Goal: Task Accomplishment & Management: Use online tool/utility

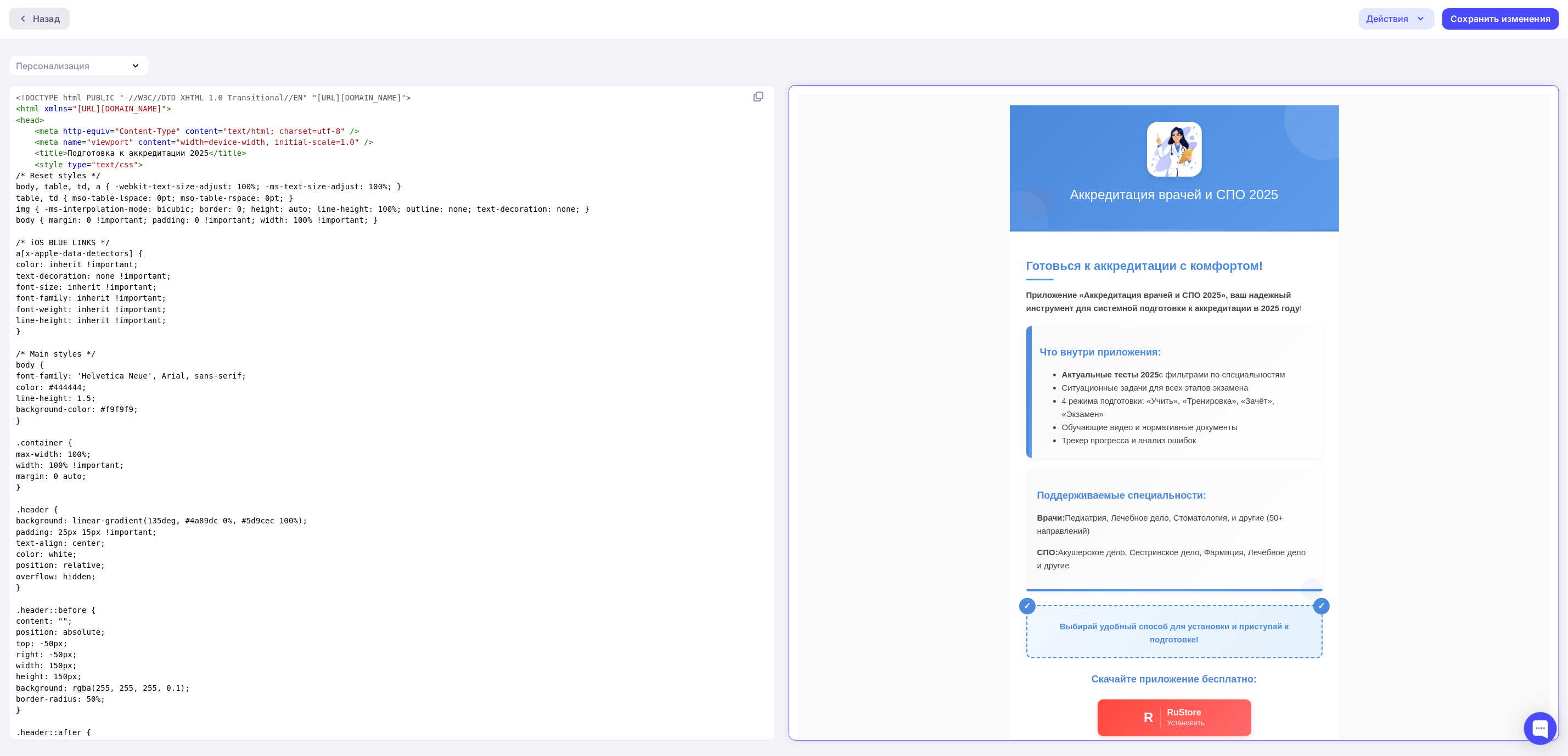
click at [39, 12] on div "Назад" at bounding box center [46, 18] width 27 height 13
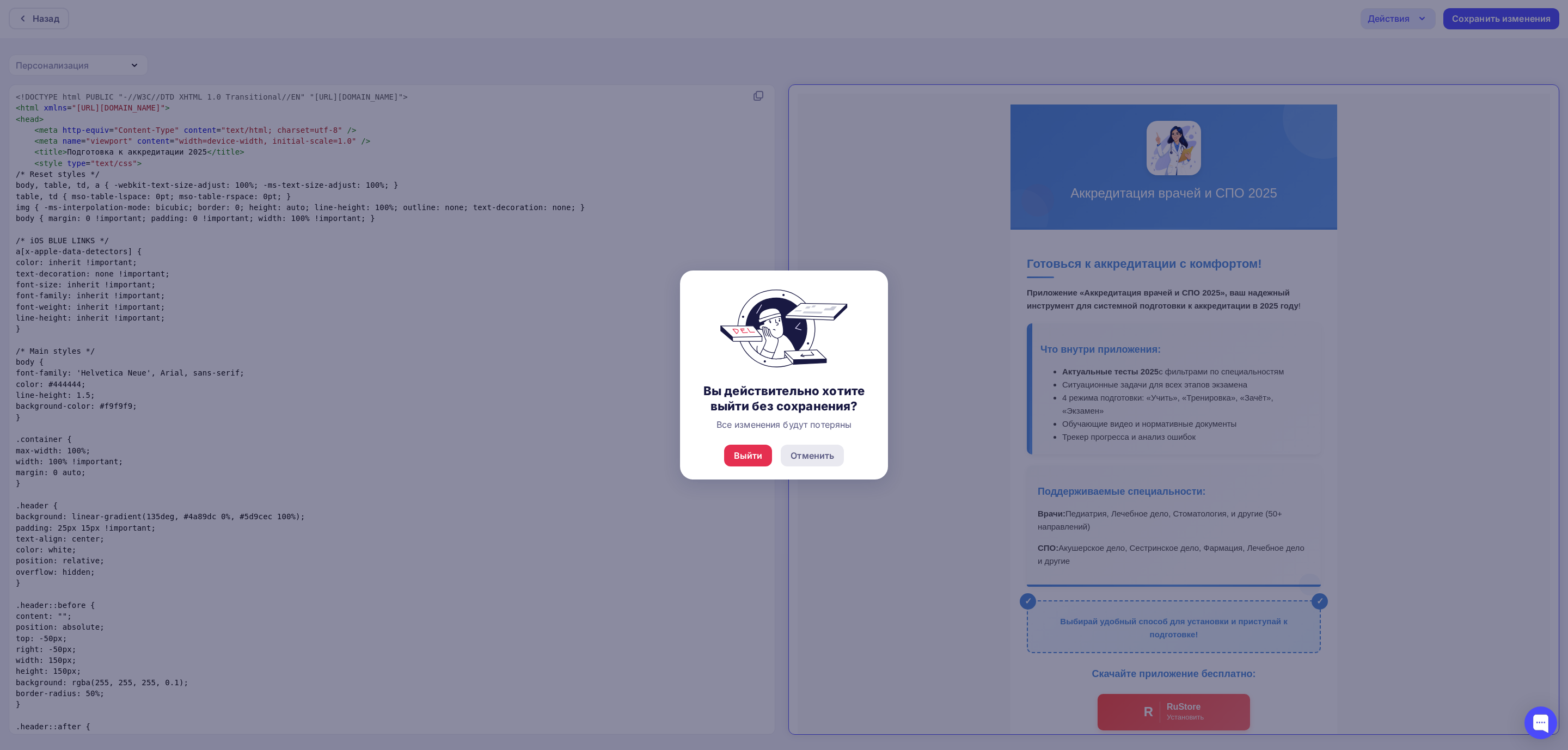
click at [804, 459] on div "Отменить" at bounding box center [812, 455] width 44 height 13
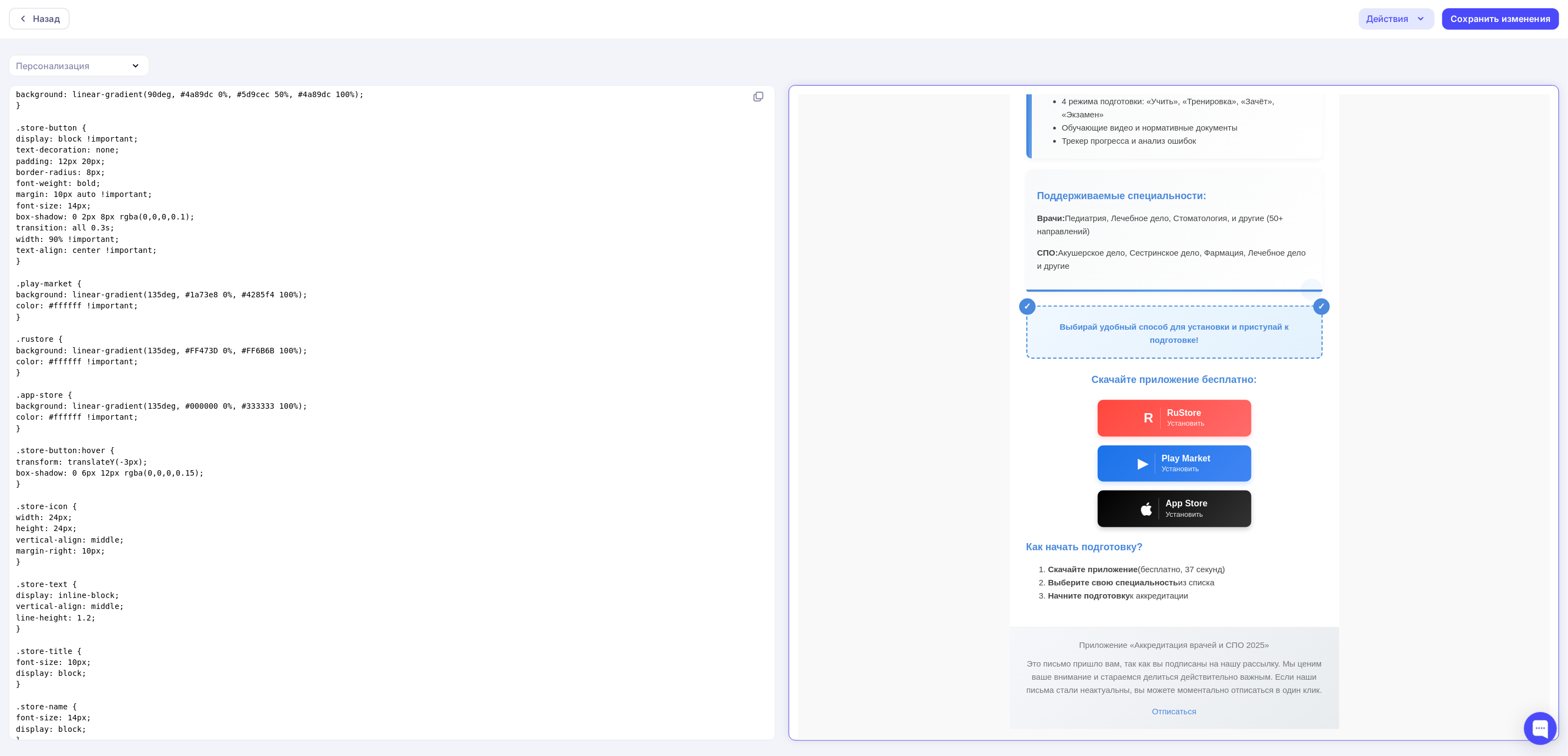
scroll to position [1235, 0]
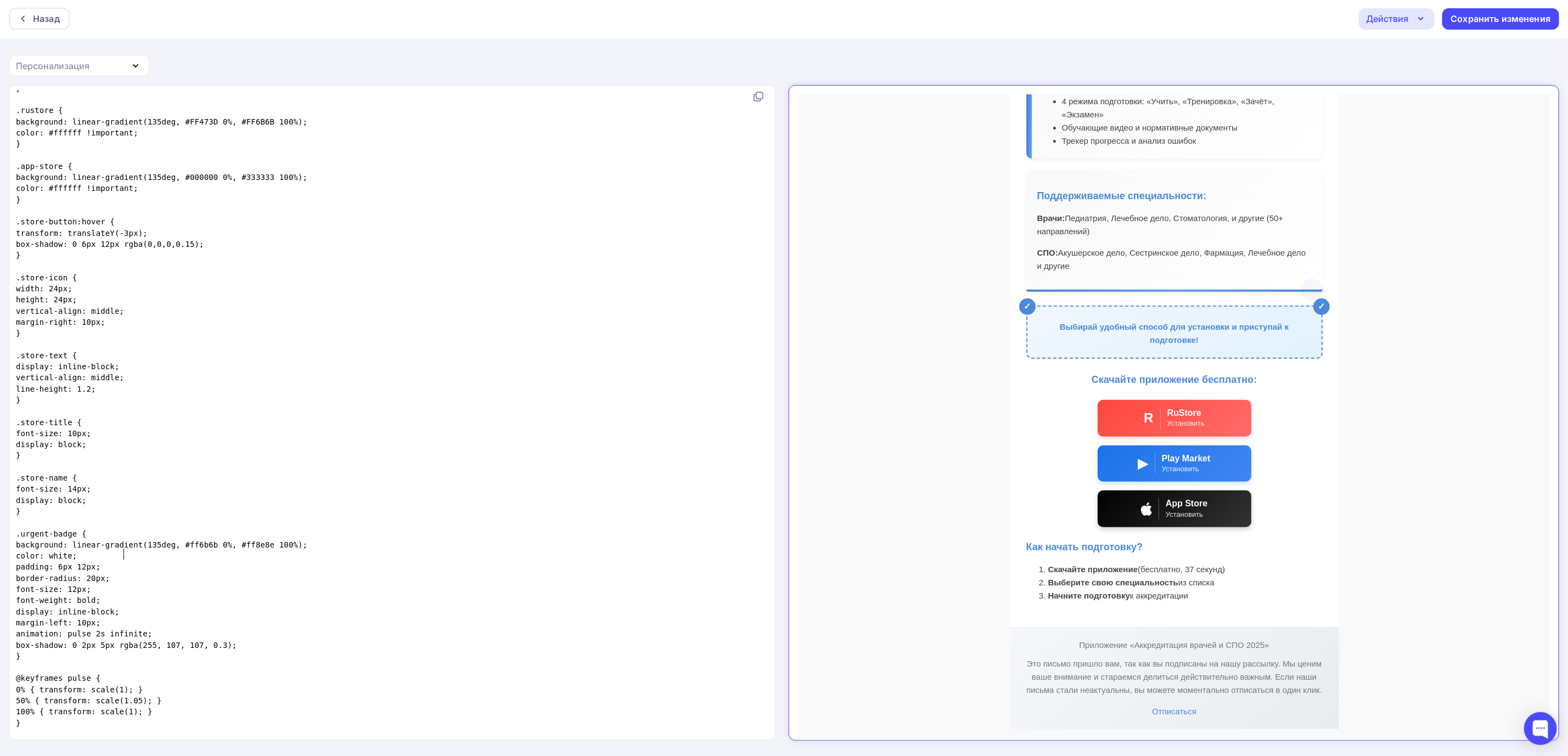
drag, startPoint x: 367, startPoint y: 416, endPoint x: 354, endPoint y: 552, distance: 136.6
click at [354, 552] on pre "color: white;" at bounding box center [390, 556] width 752 height 11
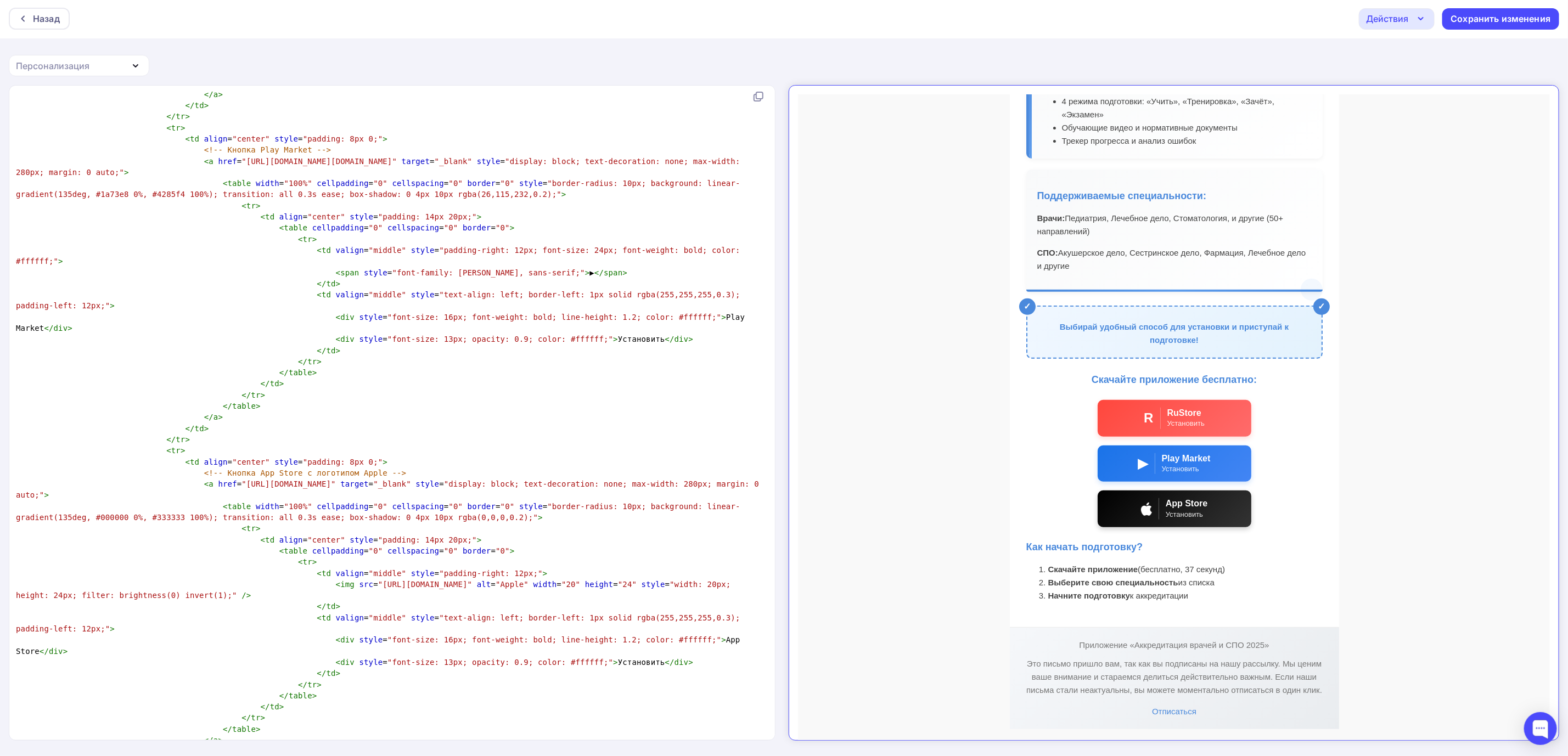
scroll to position [4, 1]
click at [335, 480] on span ""https://apps.apple.com/ru/app/ваше-приложение/id123456789"" at bounding box center [288, 484] width 94 height 9
type textarea ""https://apps.apple.com/ru/app/ваше-приложение/id123456789"
drag, startPoint x: 471, startPoint y: 433, endPoint x: 224, endPoint y: 430, distance: 247.0
click at [242, 480] on span ""https://apps.apple.com/ru/app/ваше-приложение/id123456789"" at bounding box center [288, 484] width 94 height 9
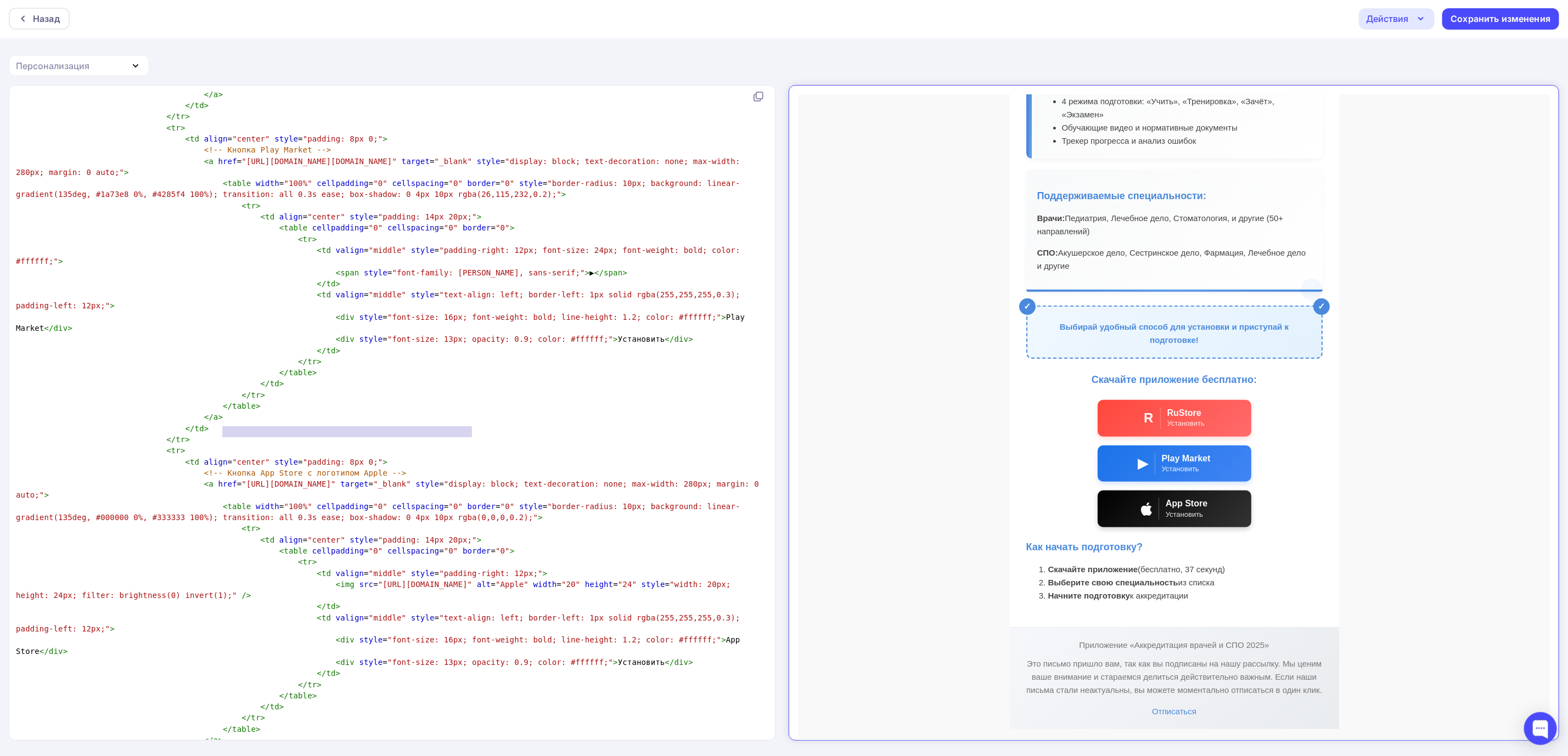
click at [335, 480] on span ""https://apps.apple.com/ru/app/ваше-приложение/id123456789"" at bounding box center [288, 484] width 94 height 9
type textarea "https://apps.apple.com/ru/app/ваше-приложение/id123456789"
click at [242, 480] on span ""https://apps.apple.com/ru/app/ваше-приложение/id123456789"" at bounding box center [288, 484] width 94 height 9
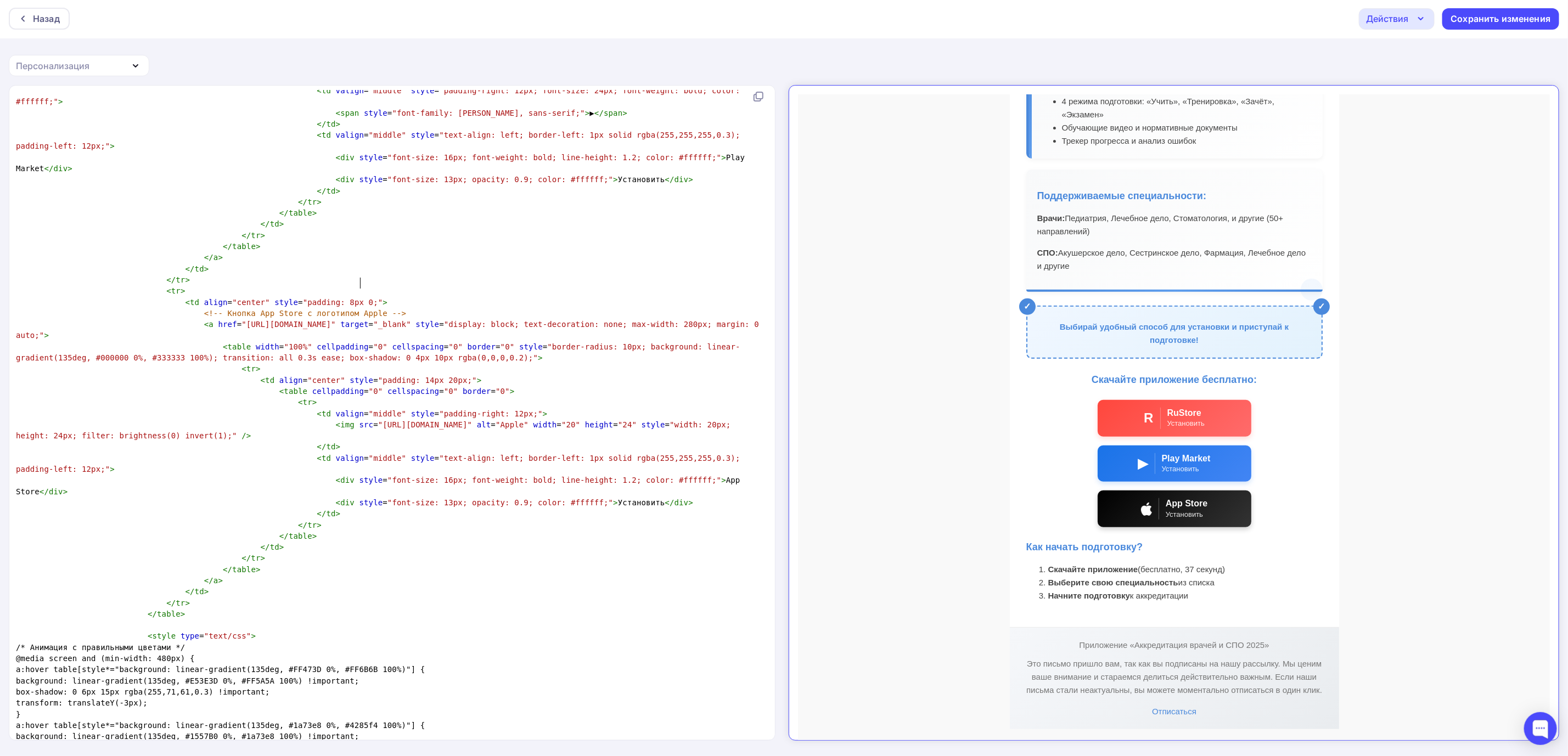
scroll to position [0, 0]
click at [929, 449] on td "Аккредитация врачей и СПО 2025 Готовься к аккредитации с комфортом! Приложение …" at bounding box center [1164, 258] width 752 height 945
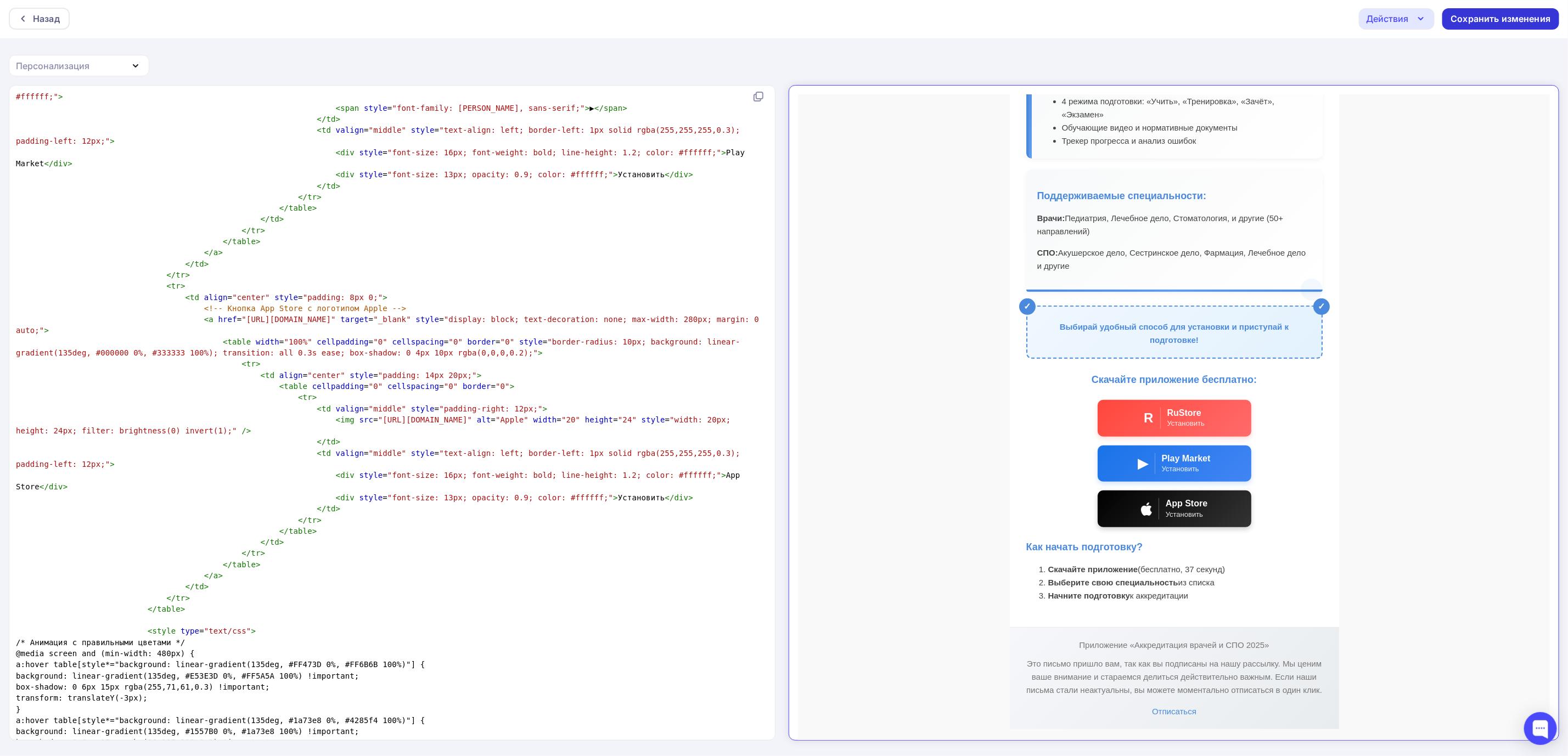
click at [1505, 26] on div "Сохранить изменения" at bounding box center [1501, 19] width 117 height 21
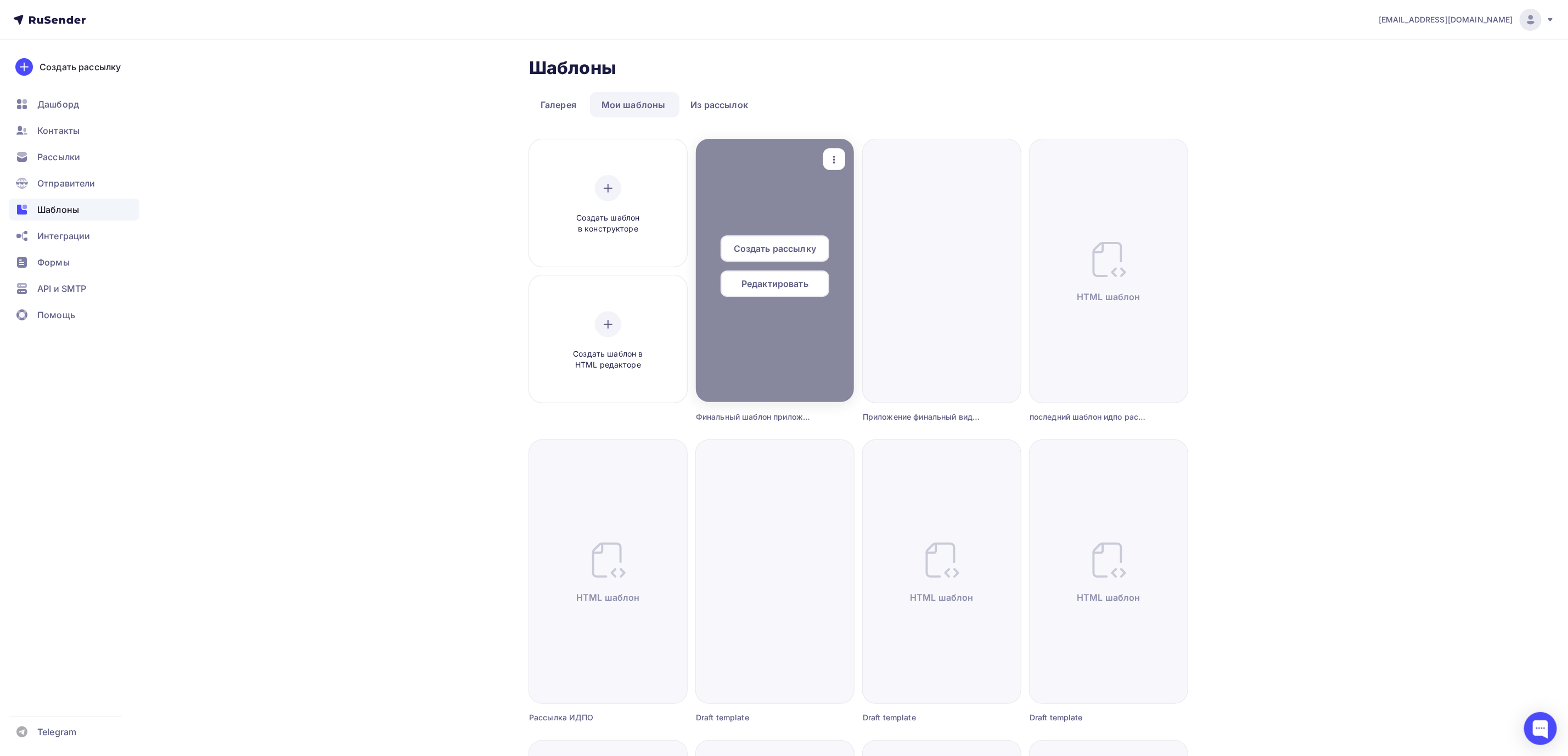
click at [800, 285] on span "Редактировать" at bounding box center [775, 283] width 67 height 13
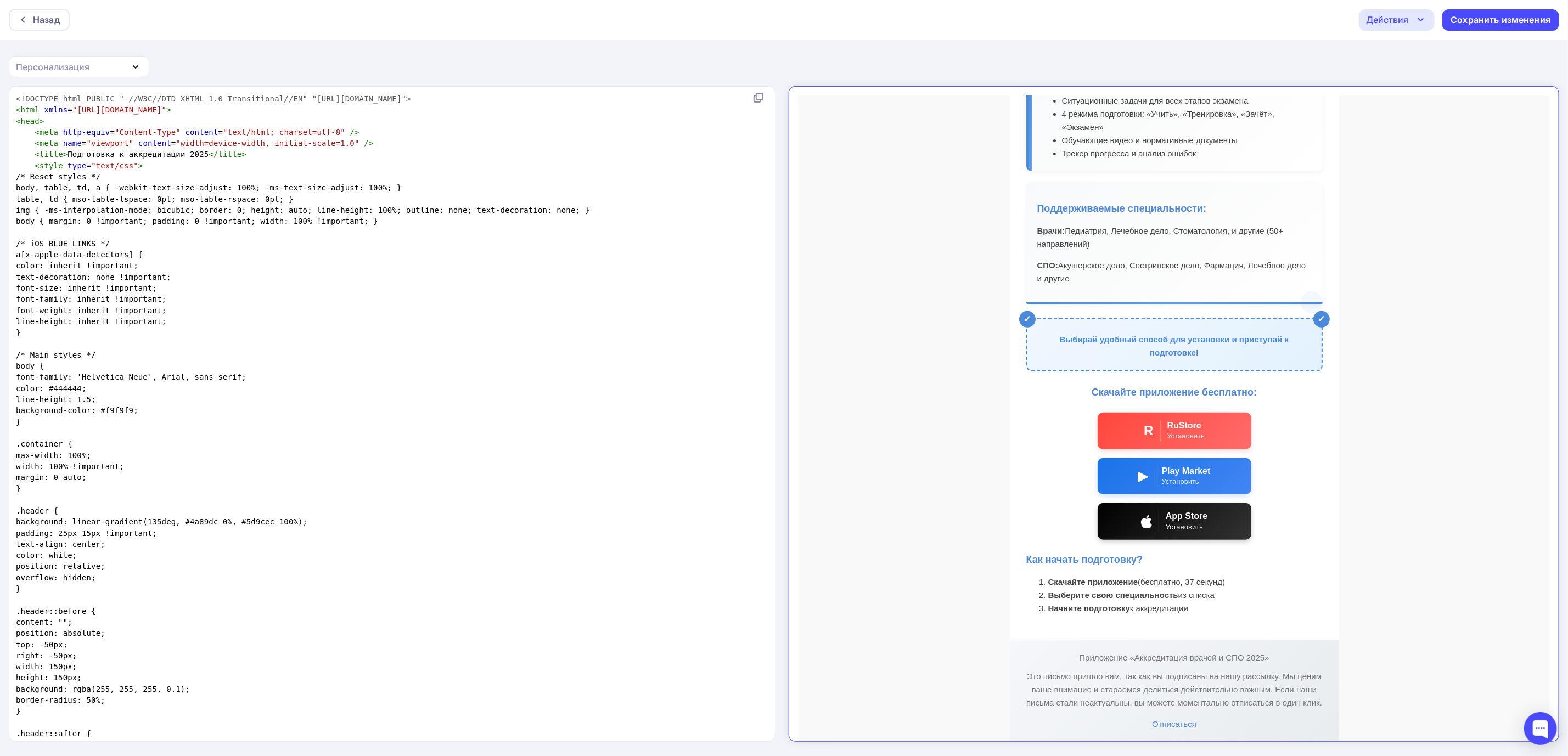
scroll to position [299, 0]
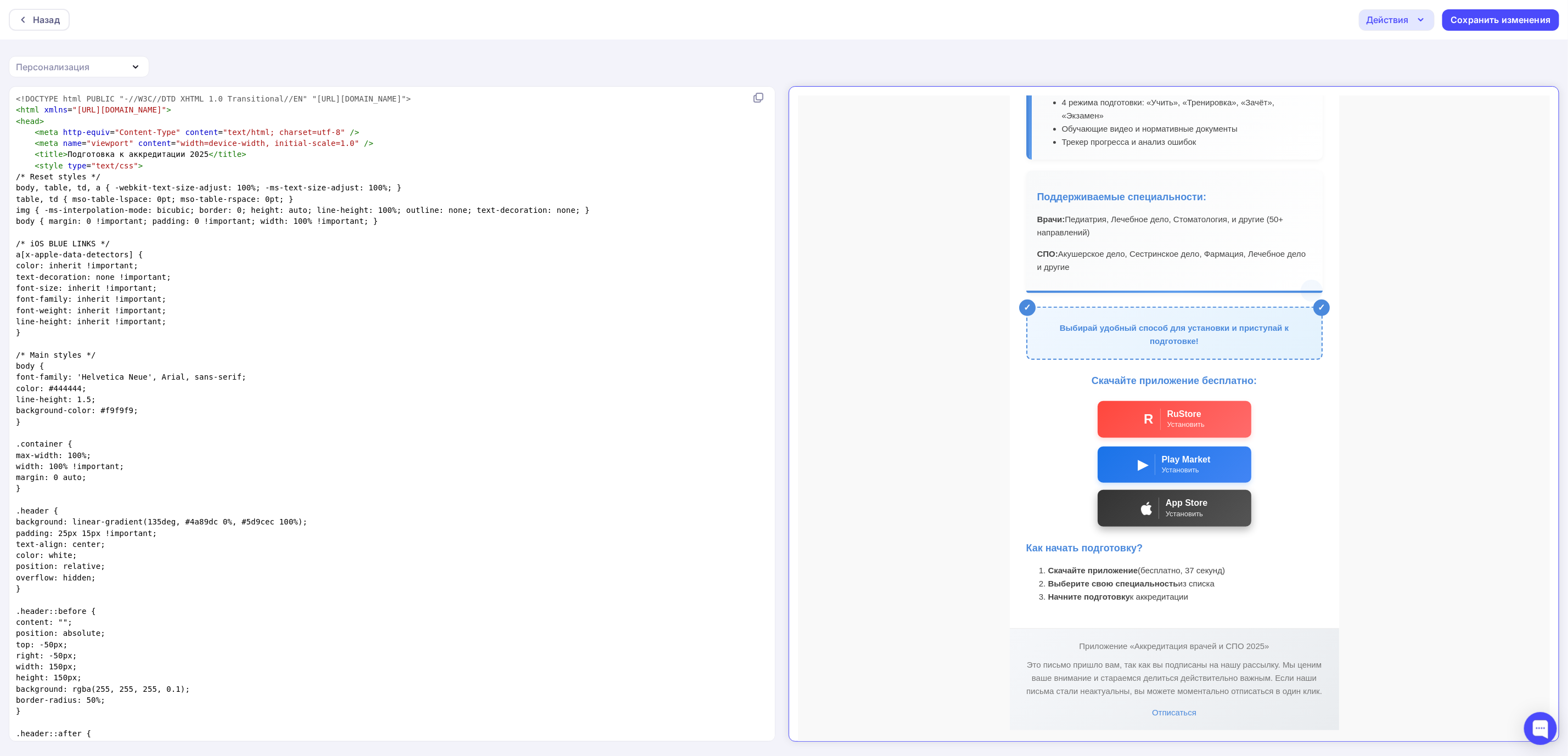
click at [1159, 506] on div "Установить" at bounding box center [1177, 504] width 42 height 11
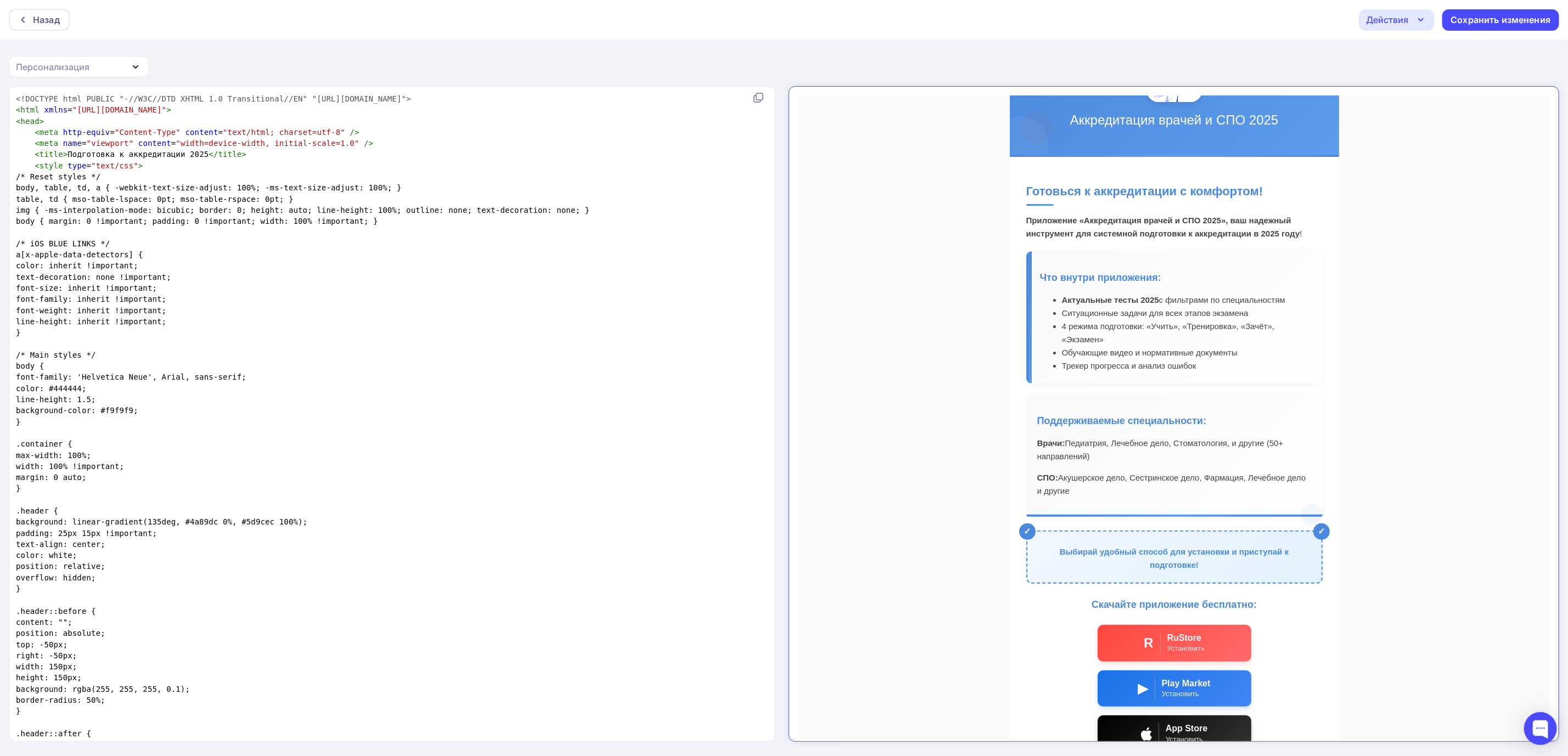
scroll to position [83, 0]
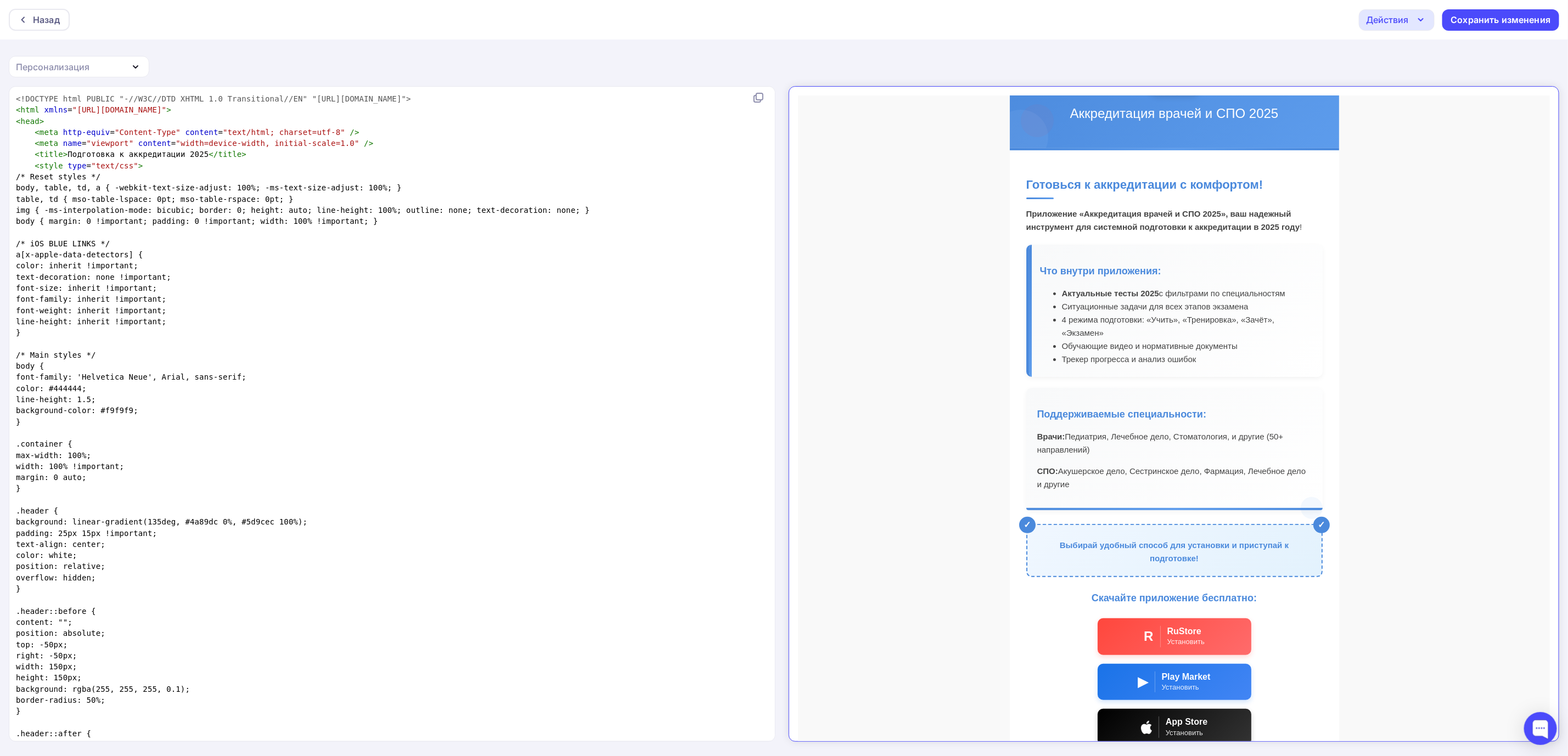
click at [1119, 318] on li "4 режима подготовки: «Учить», «Тренировка», «Зачёт», «Экзамен»" at bounding box center [1177, 317] width 250 height 26
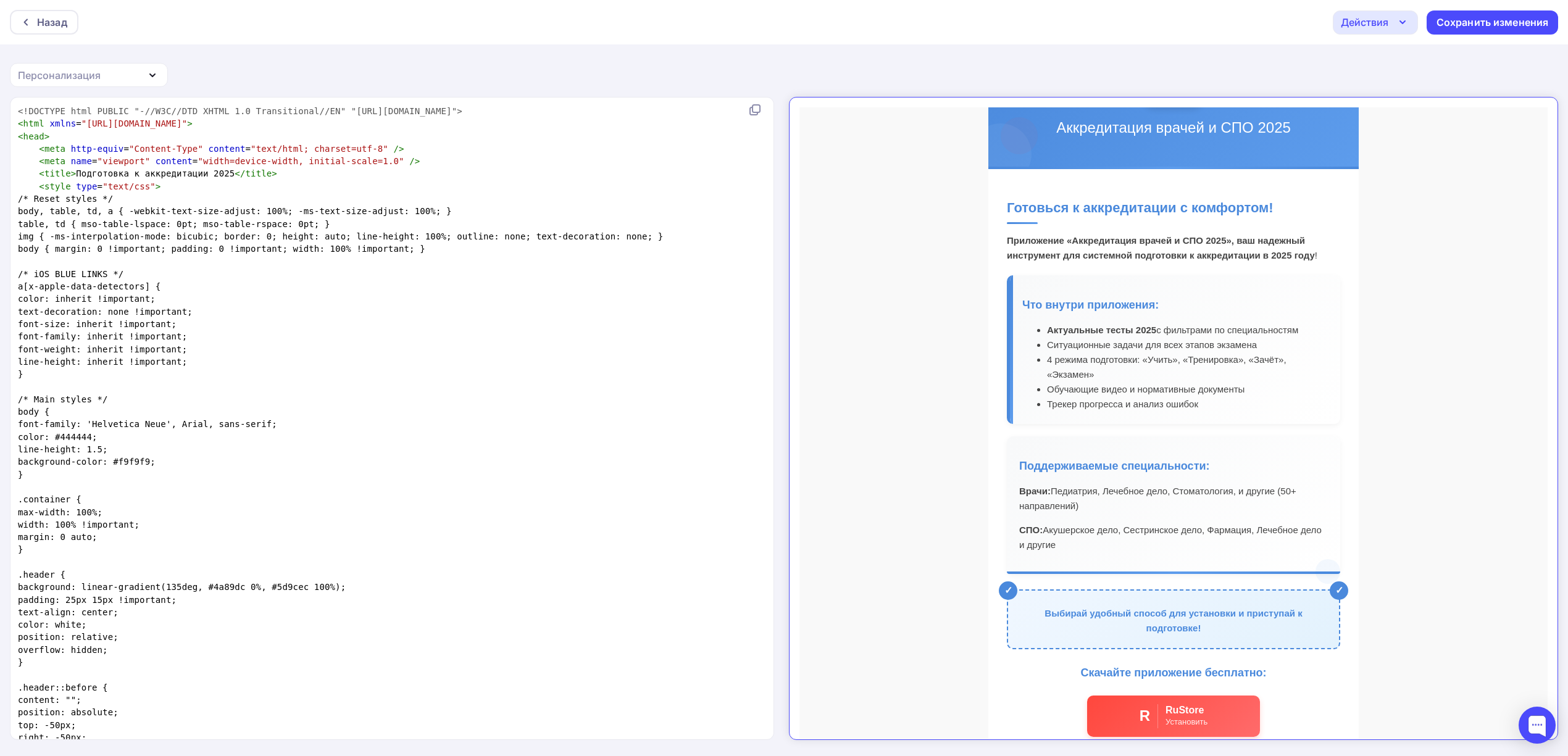
click at [1115, 363] on li "4 режима подготовки: «Учить», «Тренировка», «Зачёт», «Экзамен»" at bounding box center [1177, 356] width 281 height 29
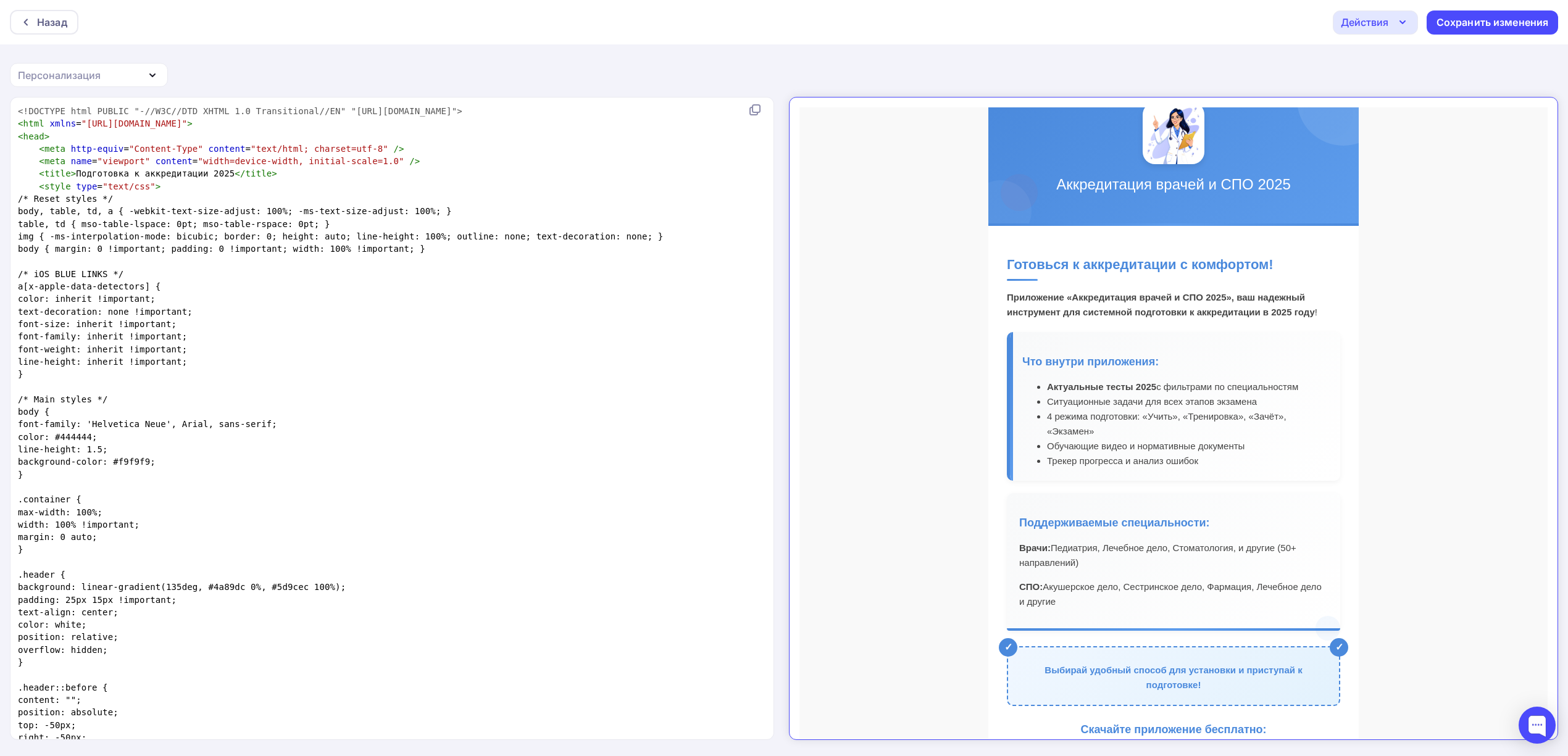
scroll to position [164, 0]
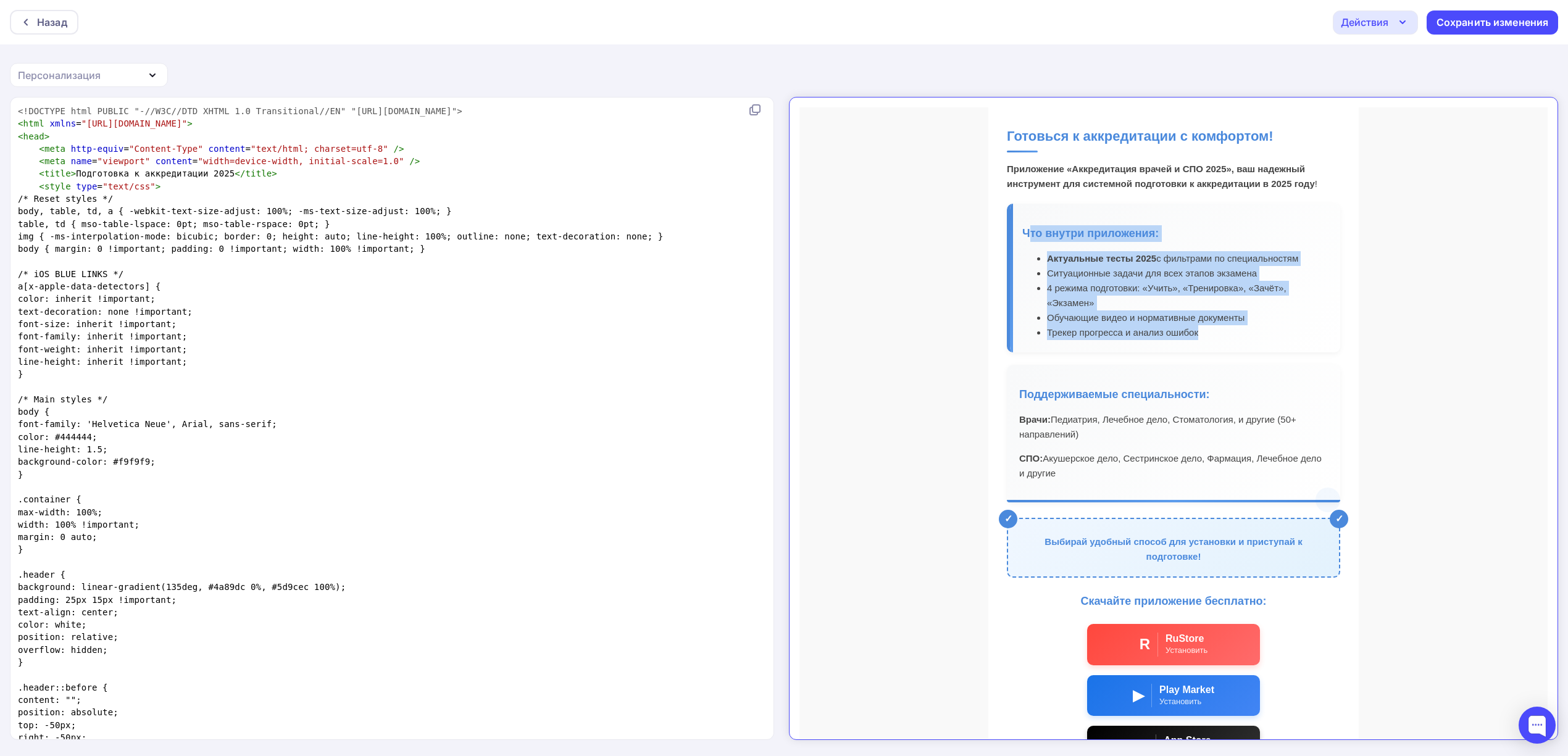
drag, startPoint x: 1012, startPoint y: 221, endPoint x: 1205, endPoint y: 338, distance: 225.7
click at [1205, 338] on div "Что внутри приложения: Актуальные тесты 2025 с фильтрами по специальностям Ситу…" at bounding box center [1163, 268] width 333 height 149
